Goal: Download file/media

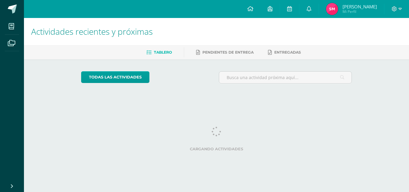
click at [254, 9] on link at bounding box center [250, 9] width 20 height 18
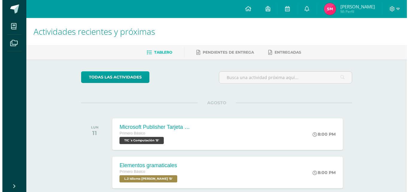
scroll to position [34, 0]
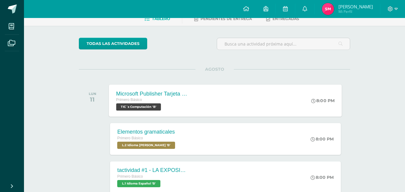
click at [180, 111] on div "Microsoft Publisher Tarjeta de invitación Primero Básico TIC´s Computación 'B'" at bounding box center [152, 100] width 87 height 32
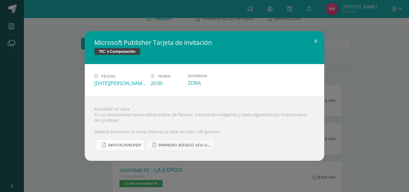
click at [134, 142] on link "INVITACION.pdf" at bounding box center [120, 145] width 49 height 12
